Goal: Participate in discussion: Engage in conversation with other users on a specific topic

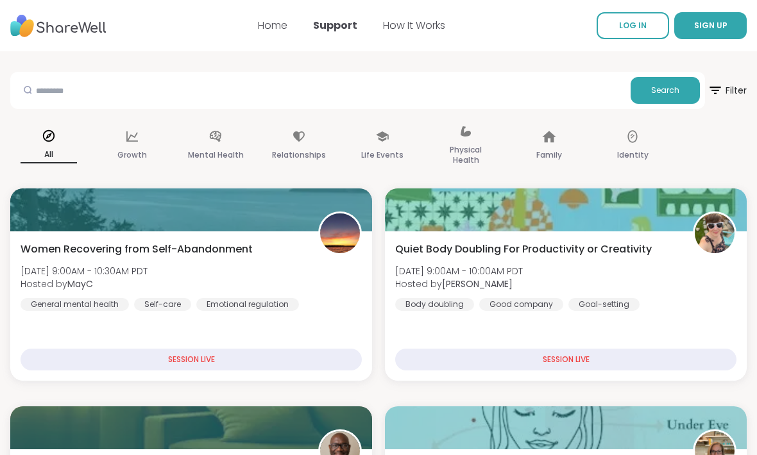
click at [629, 29] on span "LOG IN" at bounding box center [633, 25] width 28 height 11
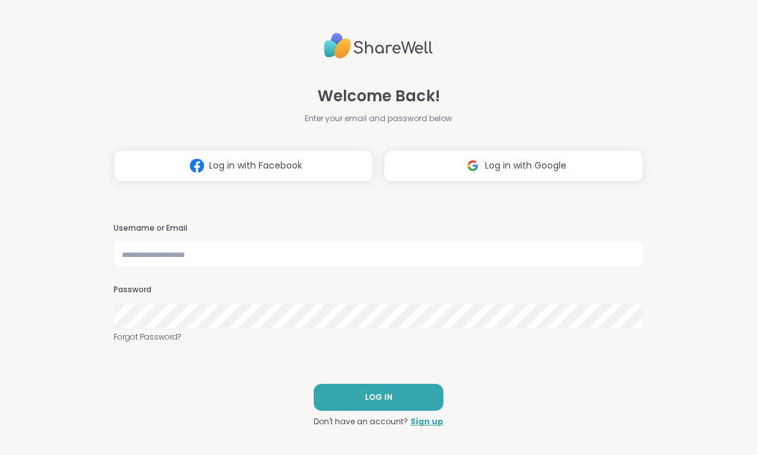
click at [582, 172] on button "Log in with Google" at bounding box center [513, 166] width 260 height 32
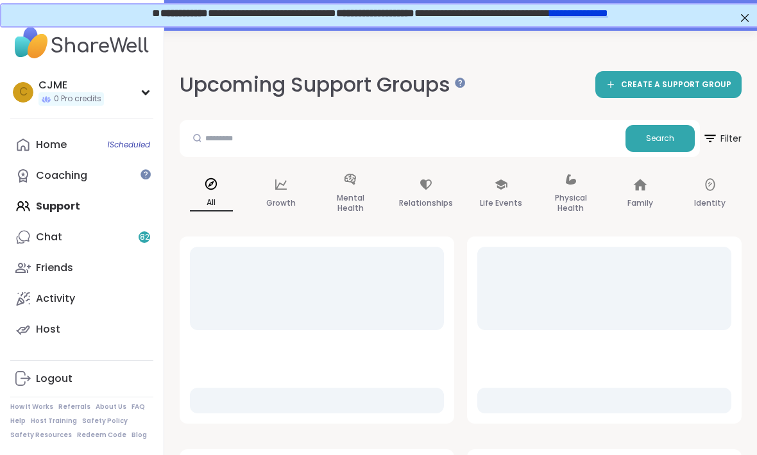
click at [134, 141] on span "1 Scheduled" at bounding box center [128, 145] width 43 height 10
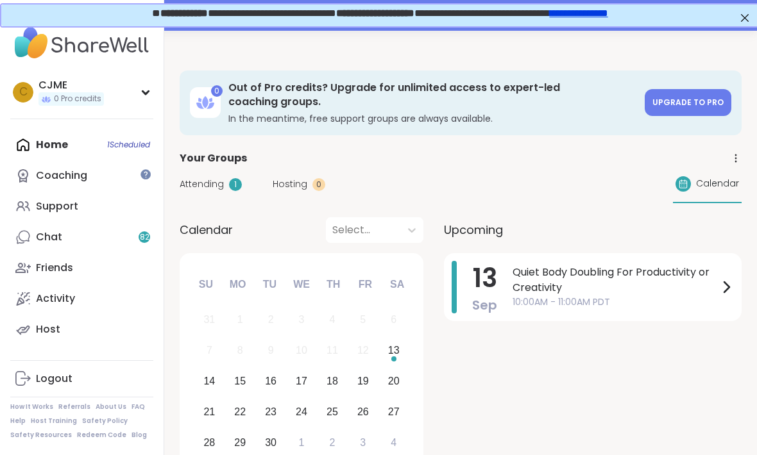
click at [577, 286] on span "Quiet Body Doubling For Productivity or Creativity" at bounding box center [615, 280] width 206 height 31
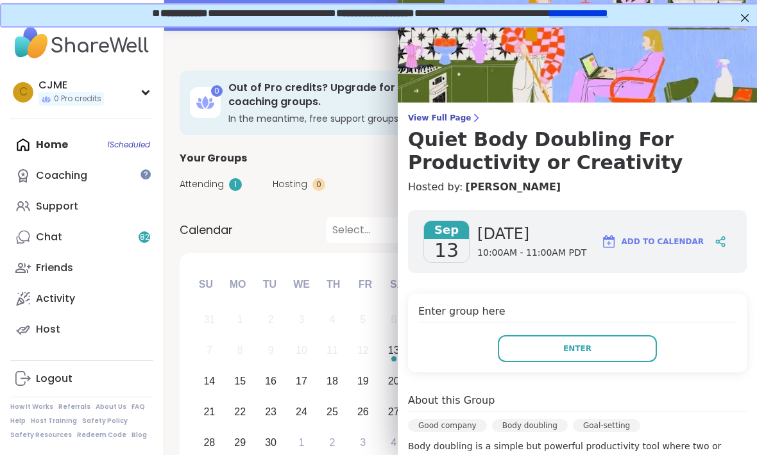
click at [626, 347] on button "Enter" at bounding box center [577, 348] width 159 height 27
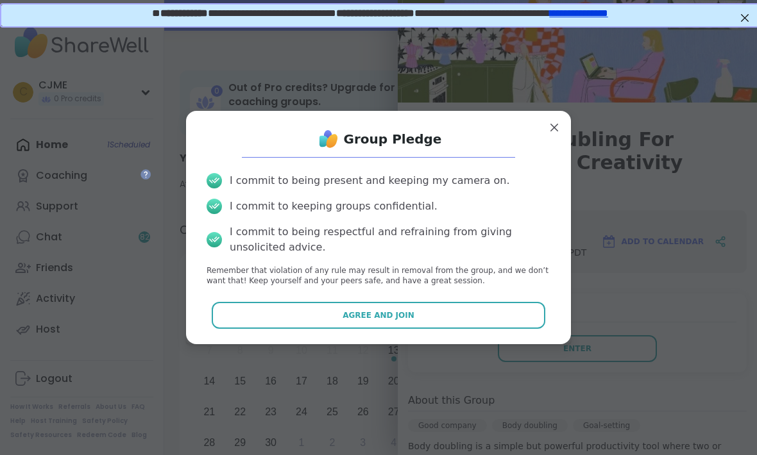
click at [507, 315] on button "Agree and Join" at bounding box center [379, 315] width 334 height 27
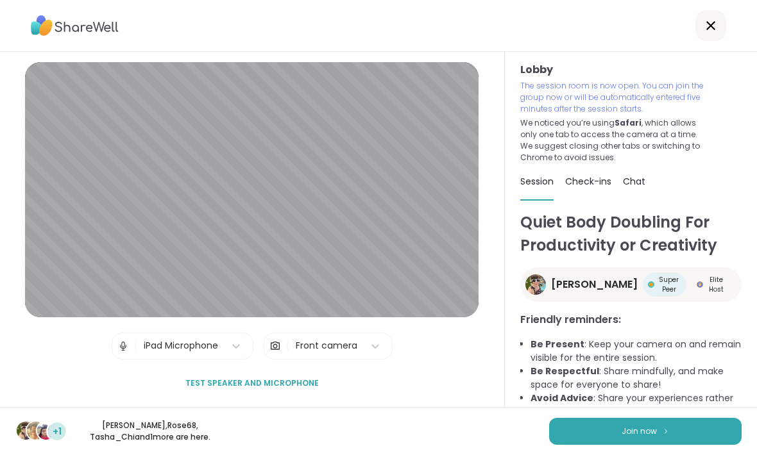
click at [677, 423] on button "Join now" at bounding box center [645, 431] width 192 height 27
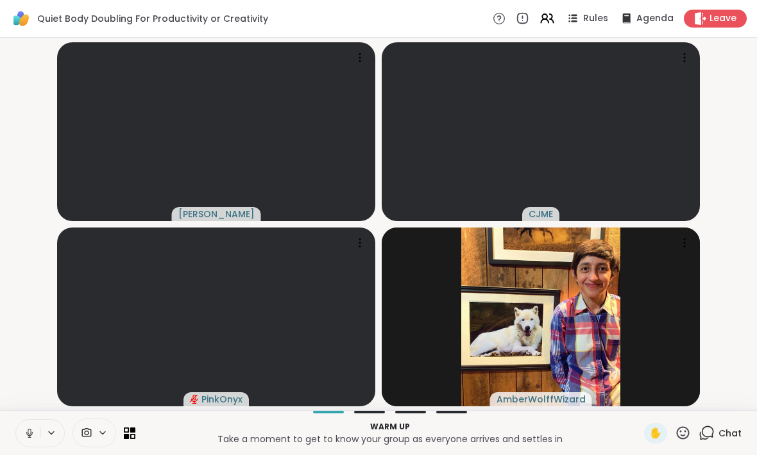
click at [29, 423] on button at bounding box center [28, 433] width 24 height 27
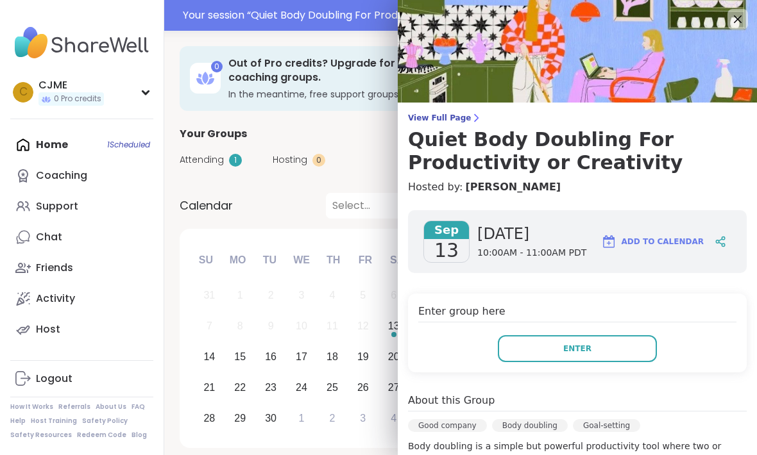
click at [589, 352] on span "Enter" at bounding box center [577, 349] width 28 height 12
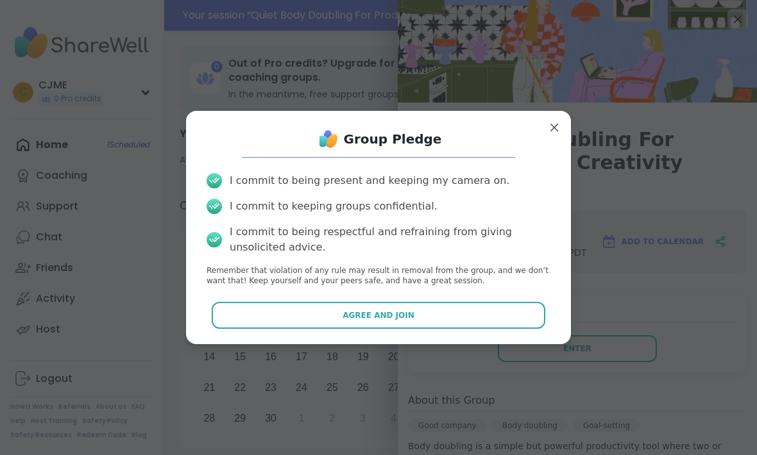
click at [458, 310] on button "Agree and Join" at bounding box center [379, 315] width 334 height 27
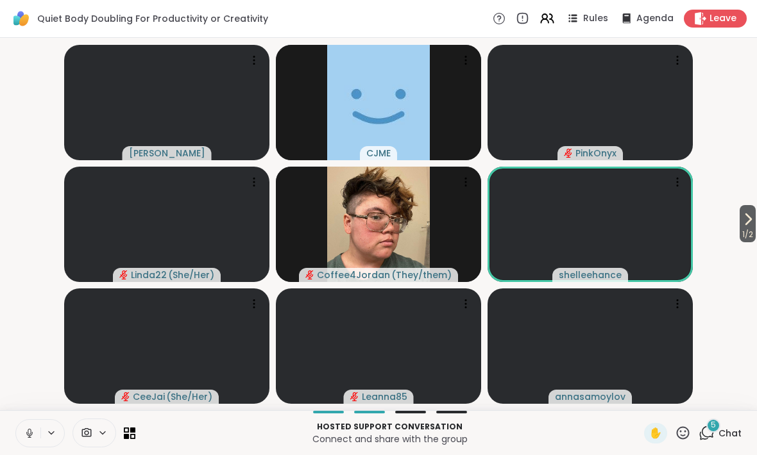
click at [29, 429] on icon at bounding box center [29, 432] width 3 height 6
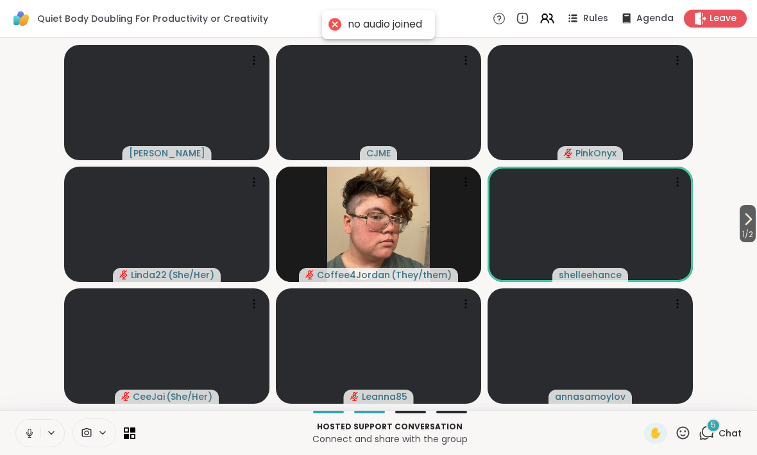
click at [29, 432] on icon at bounding box center [30, 434] width 12 height 12
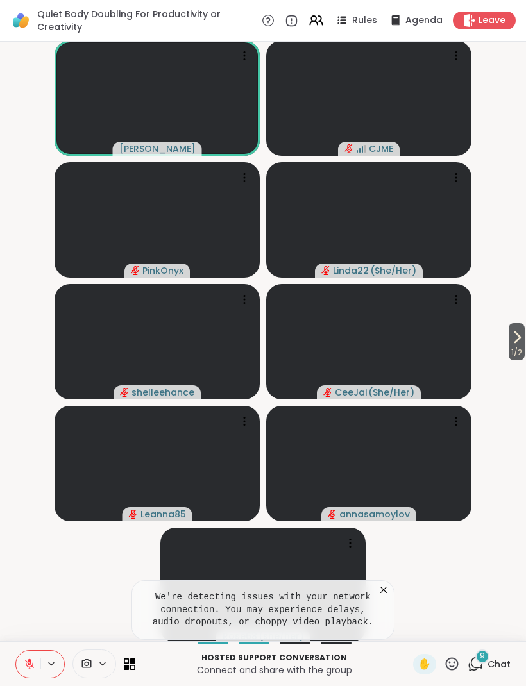
click at [399, 455] on video-player-container "1 / 2 Adrienne_QueenOfTheDawn CJME PinkOnyx Linda22 ( She/Her ) shelleehance Ce…" at bounding box center [263, 341] width 510 height 589
click at [394, 455] on video-player-container "1 / 2 Adrienne_QueenOfTheDawn CJME PinkOnyx Linda22 ( She/Her ) shelleehance Ce…" at bounding box center [263, 341] width 510 height 589
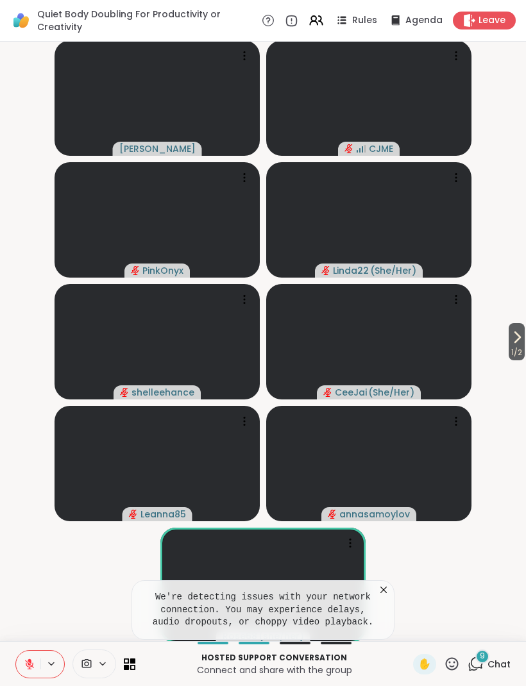
click at [388, 455] on icon at bounding box center [383, 590] width 13 height 13
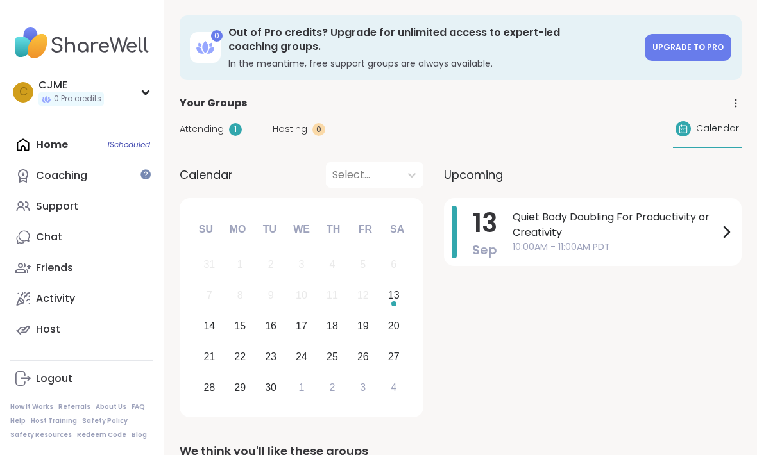
click at [659, 230] on span "Quiet Body Doubling For Productivity or Creativity" at bounding box center [615, 225] width 206 height 31
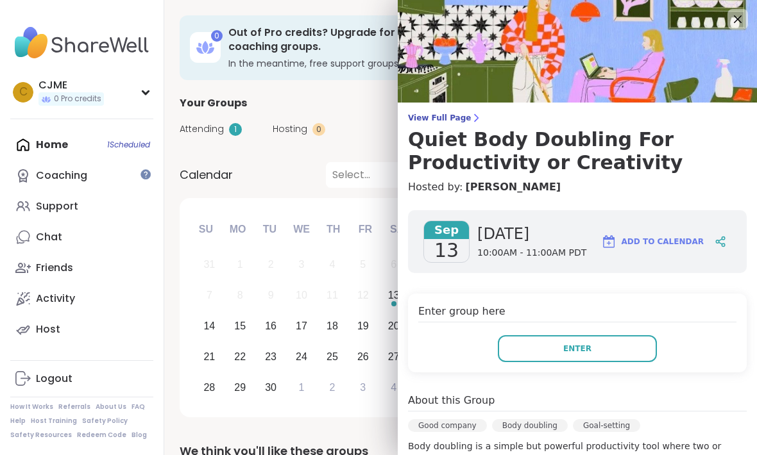
click at [540, 337] on button "Enter" at bounding box center [577, 348] width 159 height 27
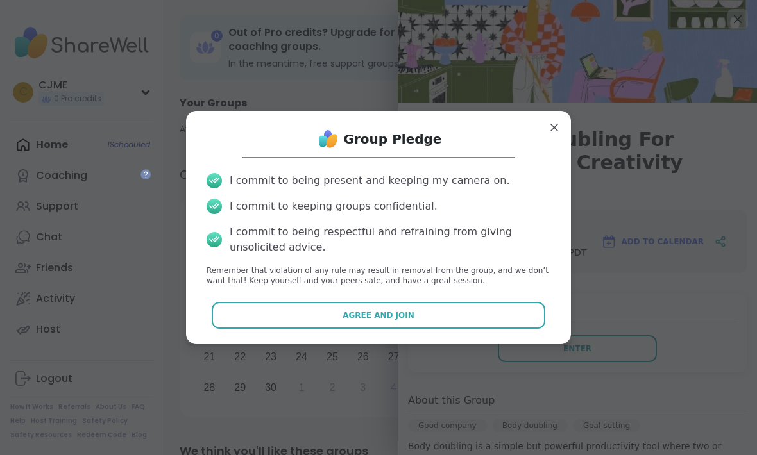
click at [333, 314] on button "Agree and Join" at bounding box center [379, 315] width 334 height 27
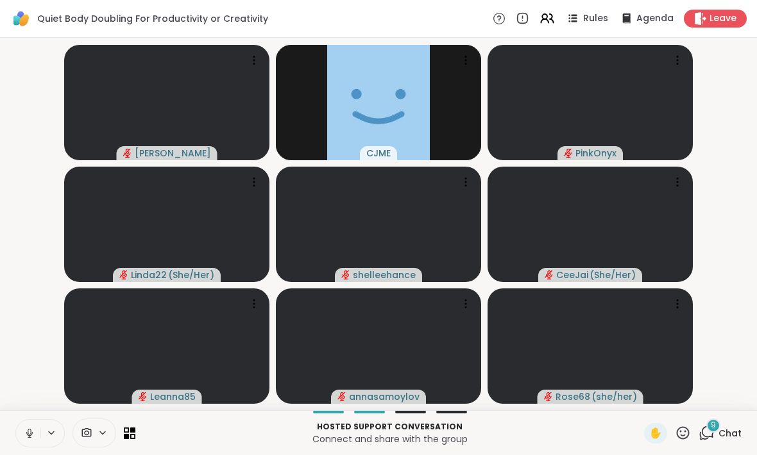
click at [31, 434] on icon at bounding box center [30, 434] width 12 height 12
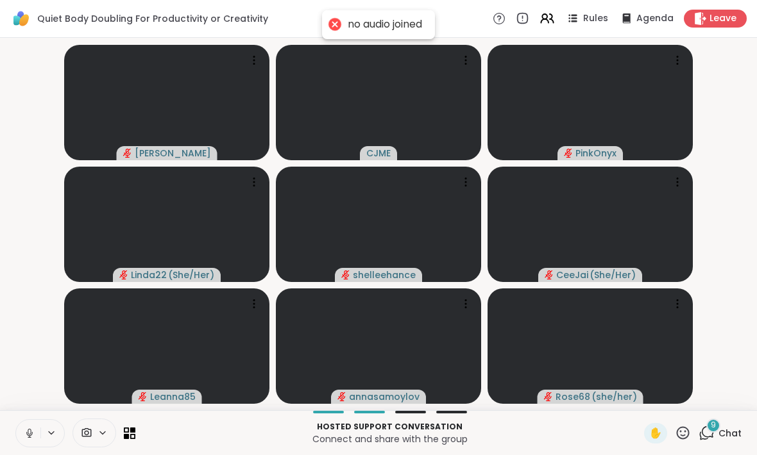
click at [28, 437] on icon at bounding box center [30, 434] width 12 height 12
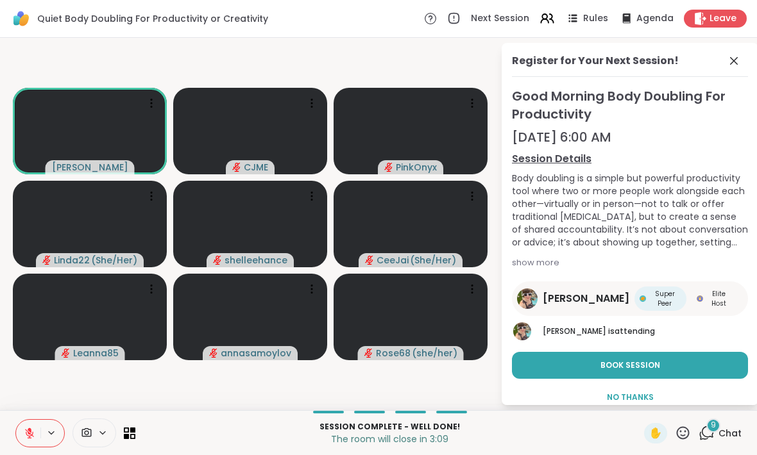
click at [19, 432] on button at bounding box center [28, 433] width 24 height 27
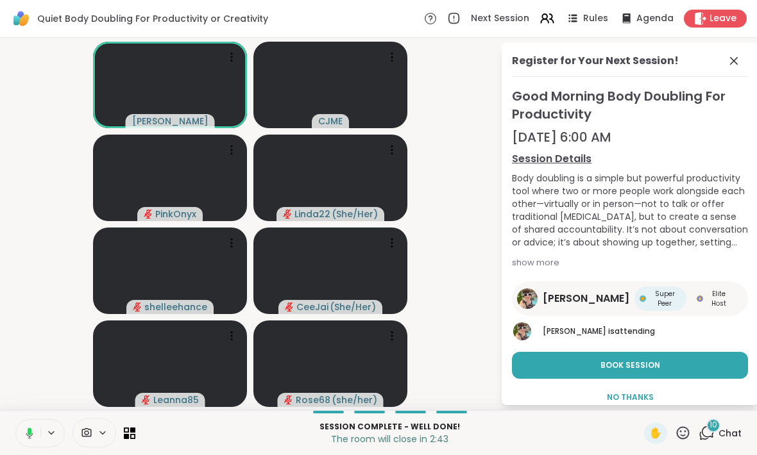
click at [26, 432] on icon at bounding box center [28, 434] width 12 height 12
click at [675, 432] on icon at bounding box center [683, 433] width 16 height 16
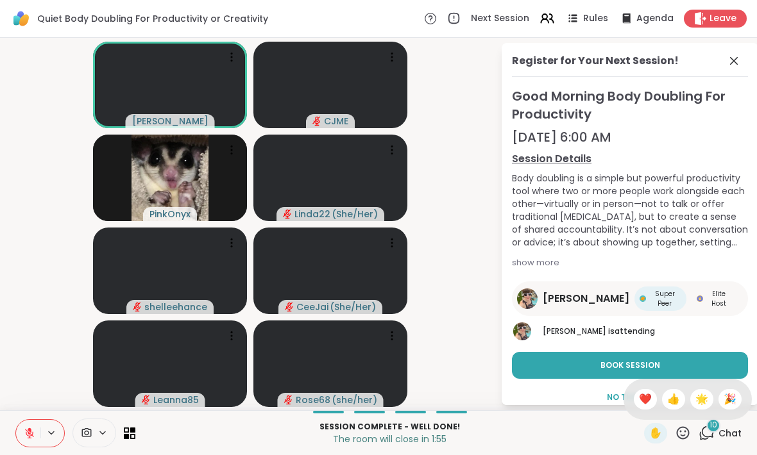
click at [643, 396] on span "❤️" at bounding box center [645, 399] width 13 height 15
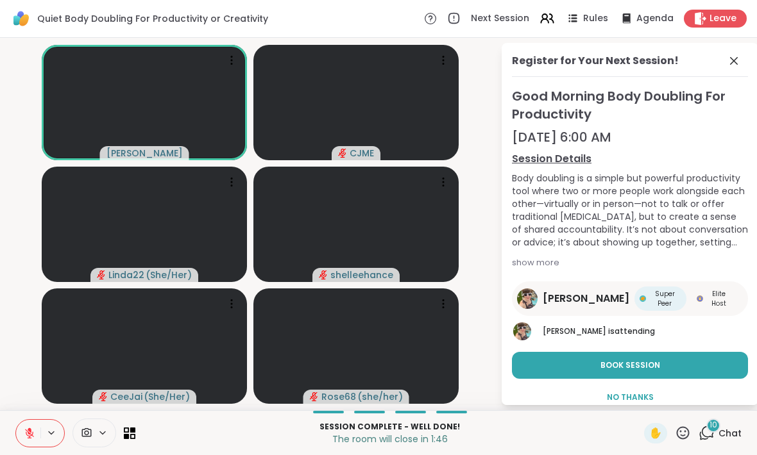
click at [723, 21] on span "Leave" at bounding box center [722, 18] width 27 height 13
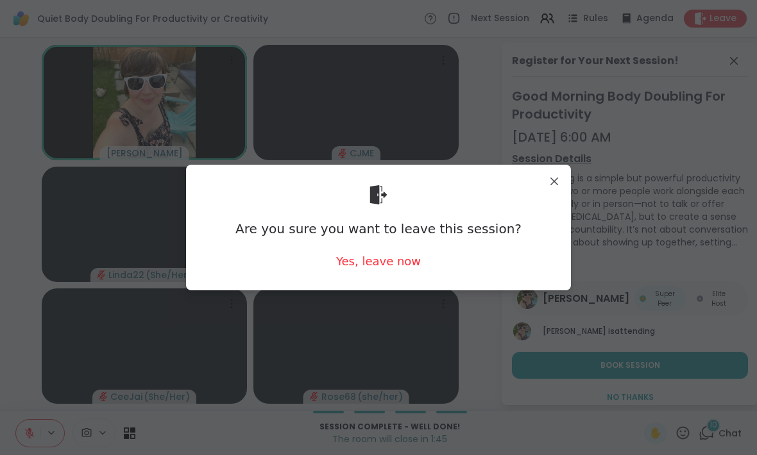
click at [355, 263] on div "Yes, leave now" at bounding box center [378, 261] width 85 height 16
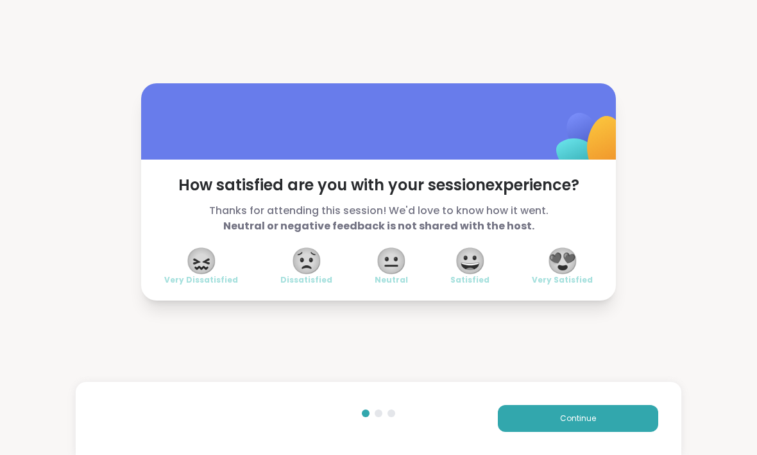
click at [588, 412] on button "Continue" at bounding box center [578, 418] width 160 height 27
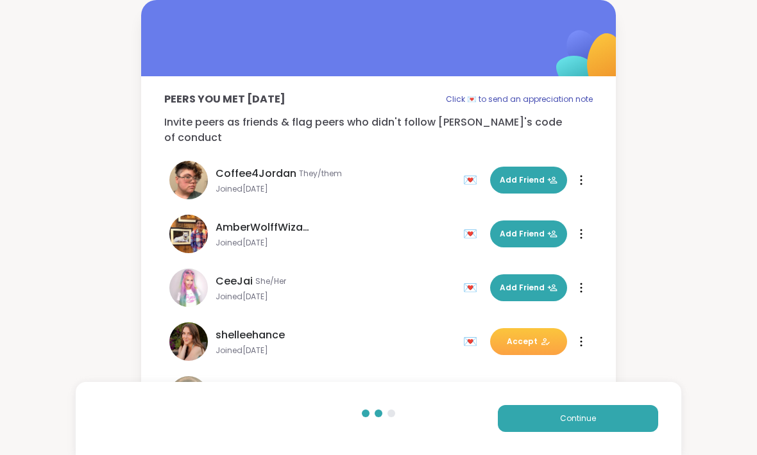
scroll to position [11, 0]
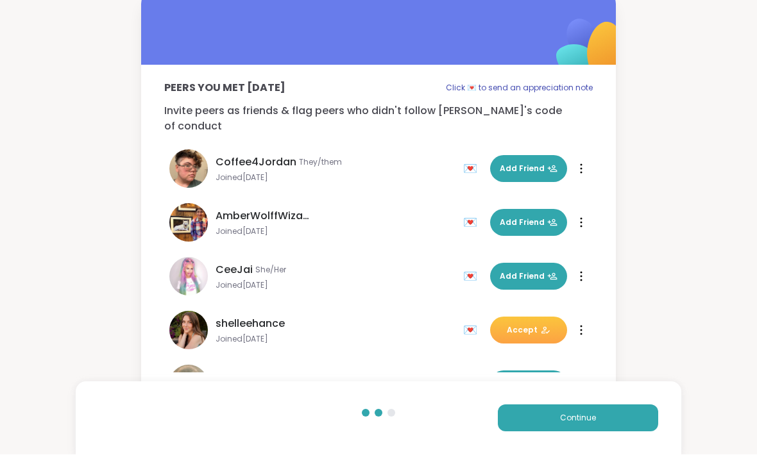
click at [704, 267] on div "Peers you met [DATE] Click 💌 to send an appreciation note Invite peers as frien…" at bounding box center [378, 194] width 757 height 410
click at [592, 414] on span "Continue" at bounding box center [578, 419] width 36 height 12
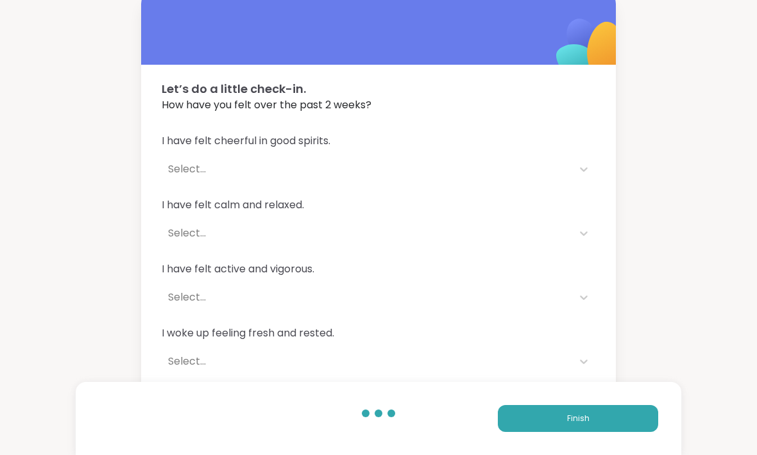
click at [588, 417] on span "Finish" at bounding box center [578, 419] width 22 height 12
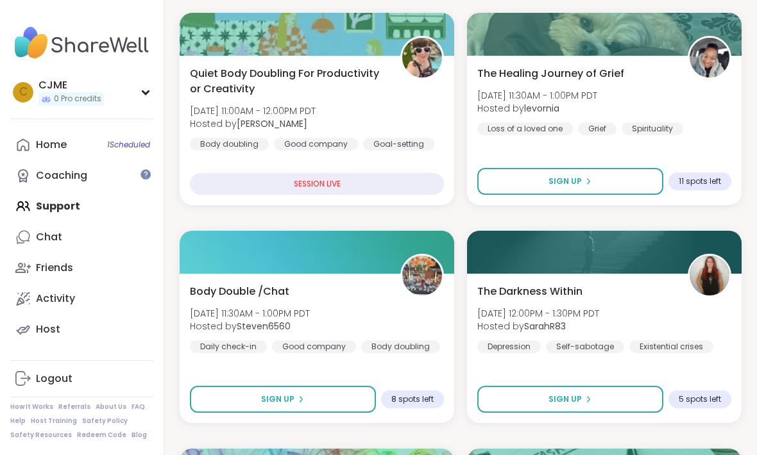
scroll to position [396, 0]
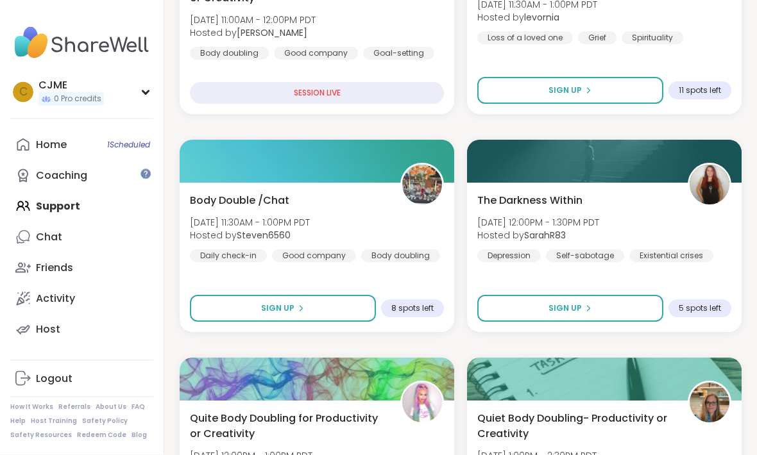
click at [249, 224] on span "[DATE] 11:30AM - 1:00PM PDT" at bounding box center [250, 223] width 120 height 13
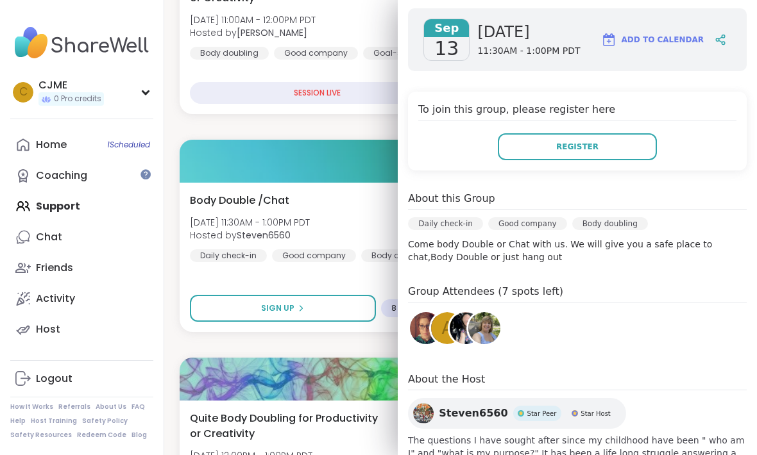
scroll to position [183, 0]
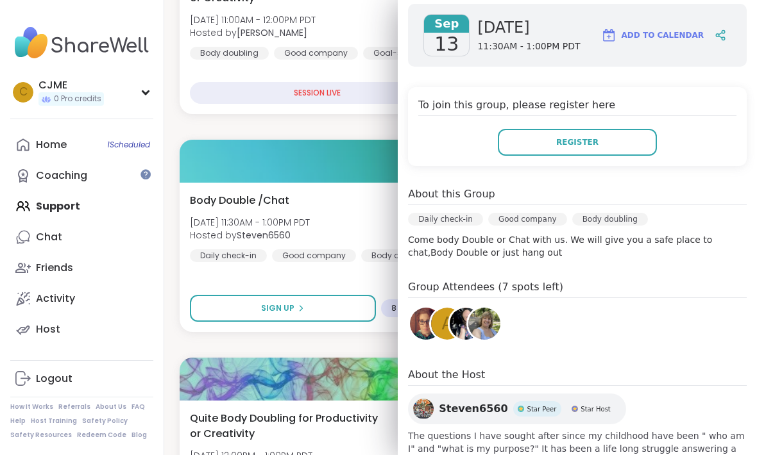
click at [273, 247] on div "Body Double /Chat [DATE] 11:30AM - 1:00PM PDT Hosted by Steven6560 Daily check-…" at bounding box center [317, 227] width 254 height 69
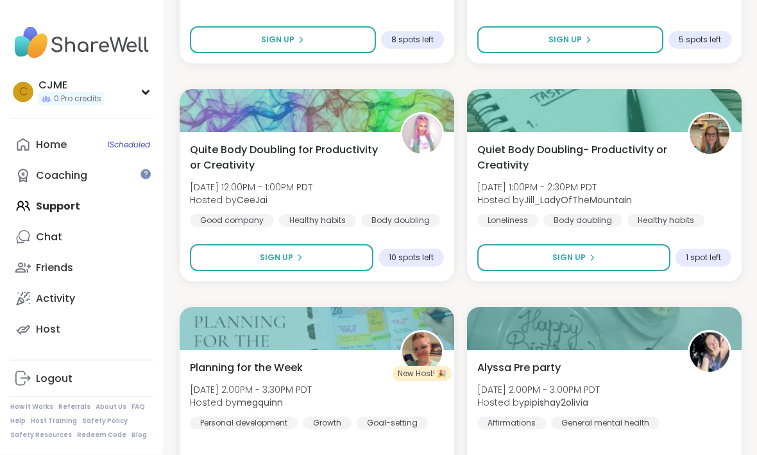
scroll to position [771, 0]
click at [516, 251] on button "Sign Up" at bounding box center [573, 257] width 193 height 27
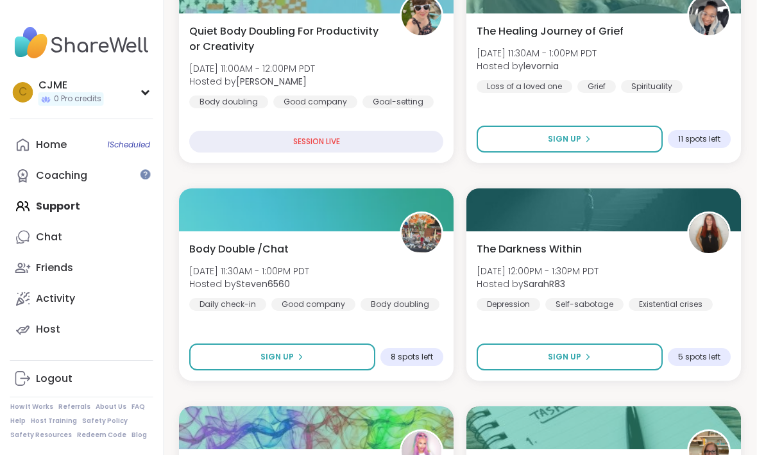
scroll to position [453, 1]
click at [230, 355] on button "Sign Up" at bounding box center [282, 357] width 186 height 27
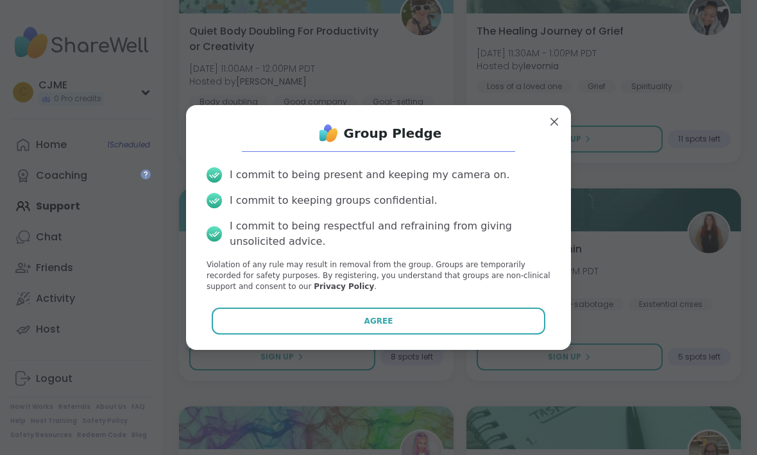
click at [251, 319] on button "Agree" at bounding box center [379, 321] width 334 height 27
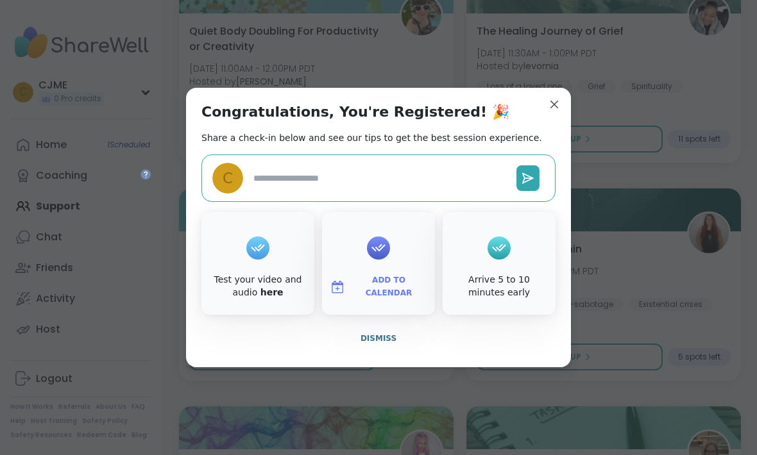
type textarea "*"
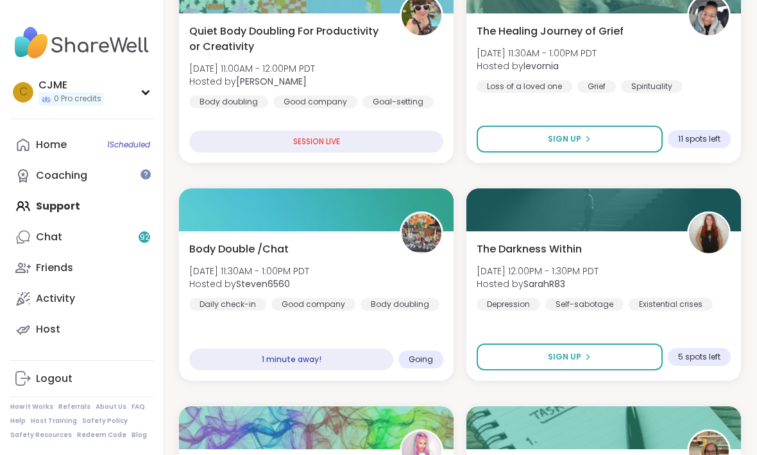
click at [53, 142] on div "Home 1 Scheduled" at bounding box center [51, 145] width 31 height 14
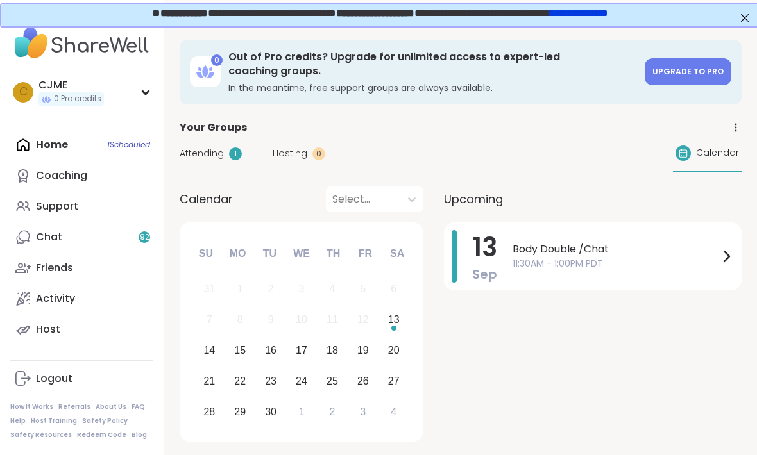
click at [612, 265] on span "11:30AM - 1:00PM PDT" at bounding box center [615, 263] width 206 height 13
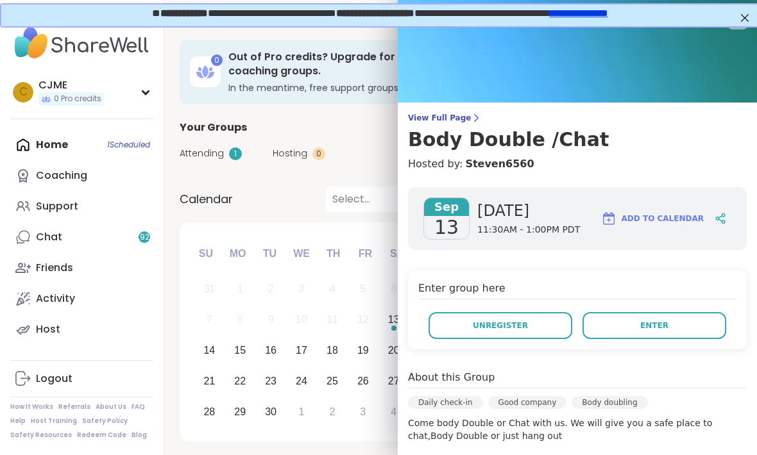
click at [641, 331] on span "Enter" at bounding box center [654, 326] width 28 height 12
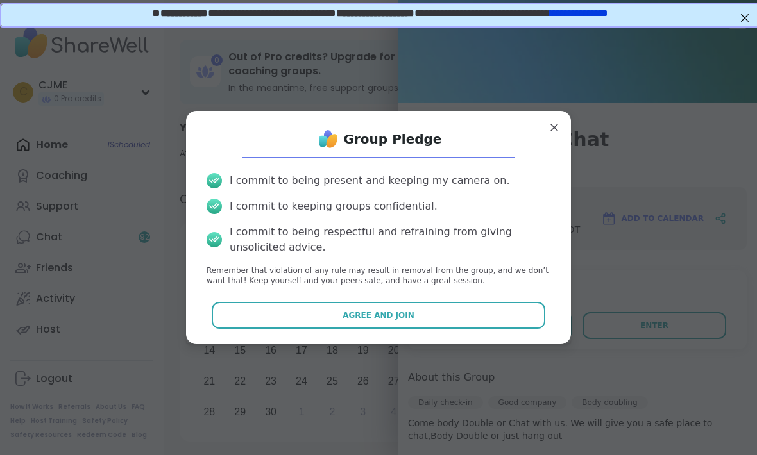
click at [518, 323] on button "Agree and Join" at bounding box center [379, 315] width 334 height 27
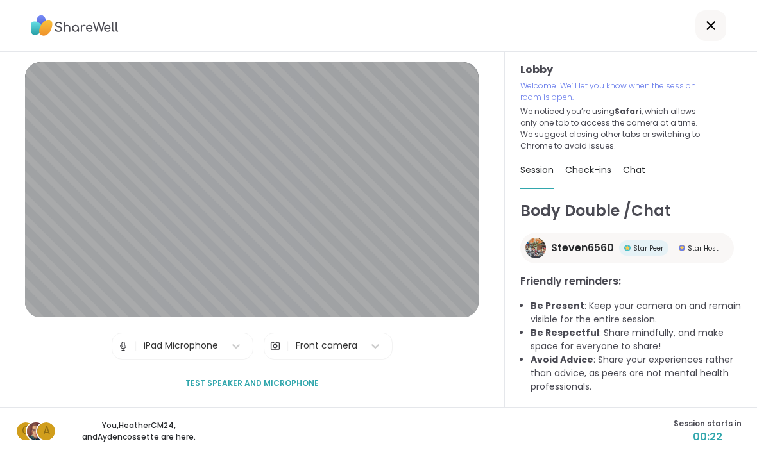
click at [128, 359] on img at bounding box center [123, 346] width 12 height 26
click at [132, 360] on div "| iPad Microphone" at bounding box center [183, 346] width 142 height 27
click at [119, 359] on img at bounding box center [123, 346] width 12 height 26
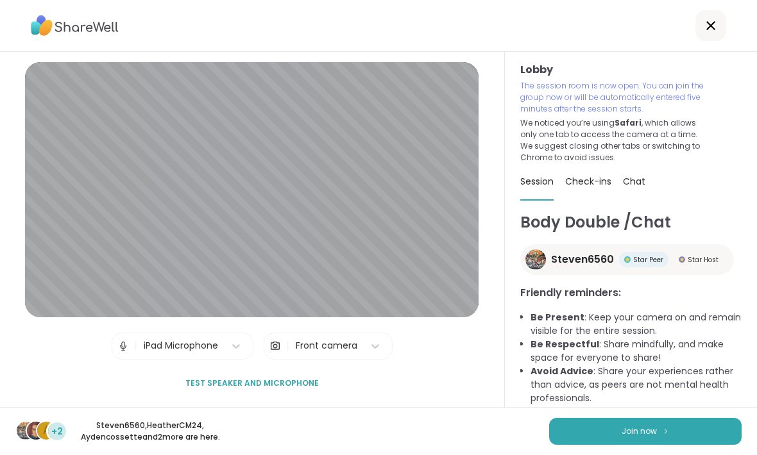
click at [646, 422] on button "Join now" at bounding box center [645, 431] width 192 height 27
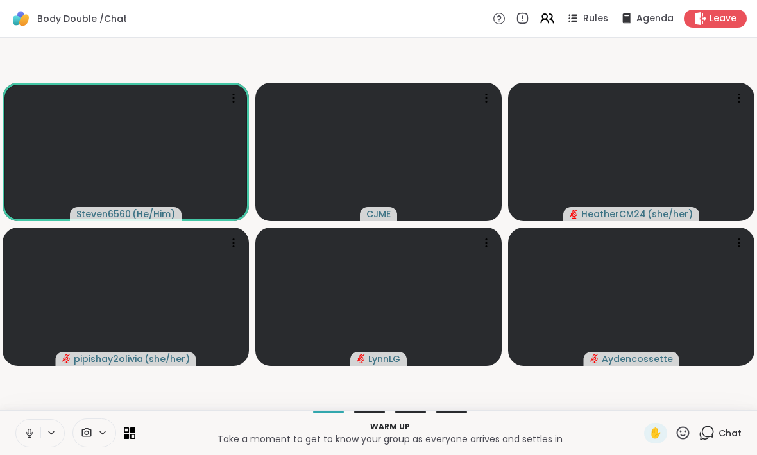
click at [29, 437] on icon at bounding box center [30, 434] width 12 height 12
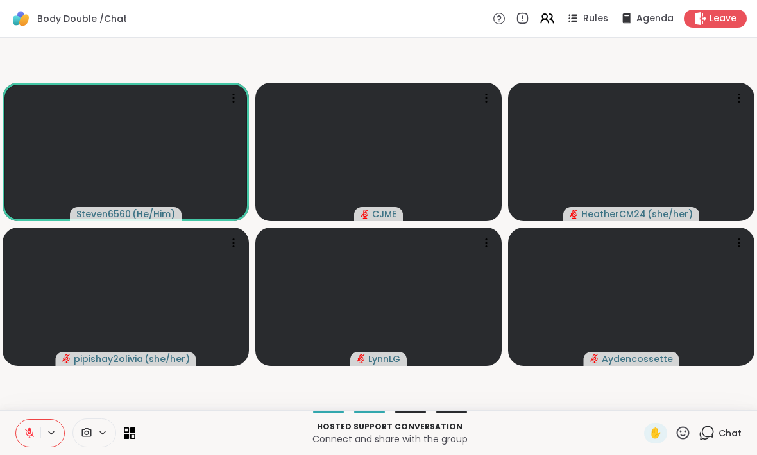
click at [25, 435] on icon at bounding box center [30, 434] width 12 height 12
click at [28, 430] on icon at bounding box center [29, 432] width 3 height 6
